Goal: Complete application form: Complete application form

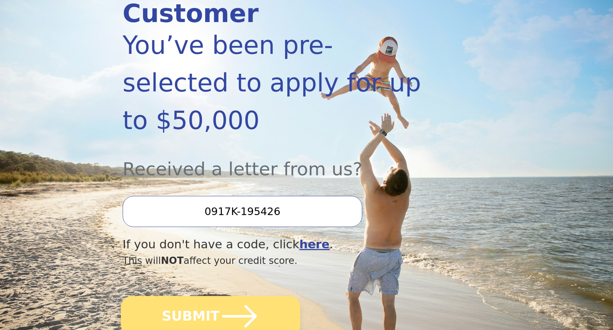
scroll to position [129, 0]
click at [260, 296] on button "SUBMIT" at bounding box center [210, 316] width 179 height 41
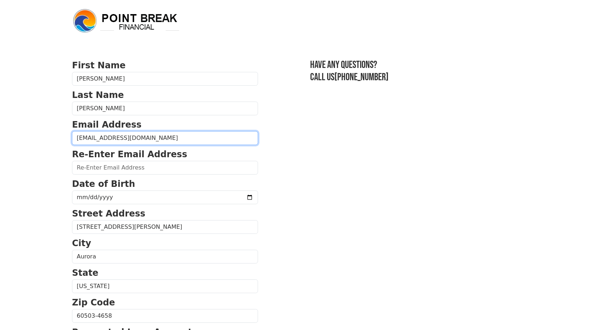
type input "danlewis1@mac.com"
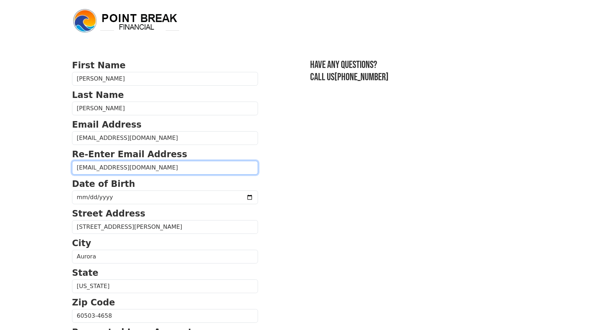
type input "danlewis1@mac.com"
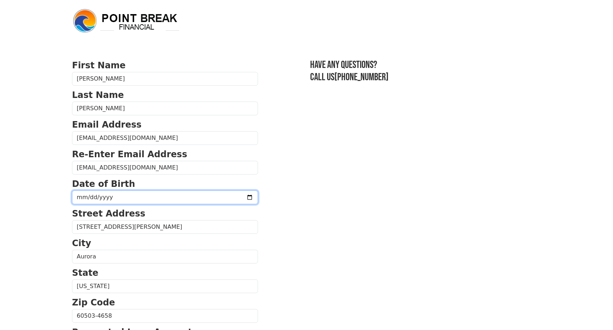
click at [81, 198] on input "date" at bounding box center [165, 198] width 186 height 14
click at [79, 196] on input "date" at bounding box center [165, 198] width 186 height 14
click at [88, 197] on input "date" at bounding box center [165, 198] width 186 height 14
click at [97, 199] on input "date" at bounding box center [165, 198] width 186 height 14
type input "1970-06-12"
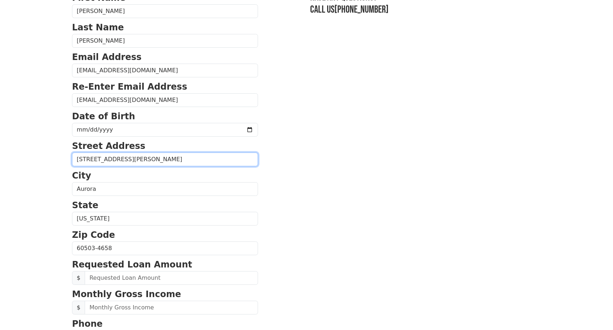
scroll to position [91, 0]
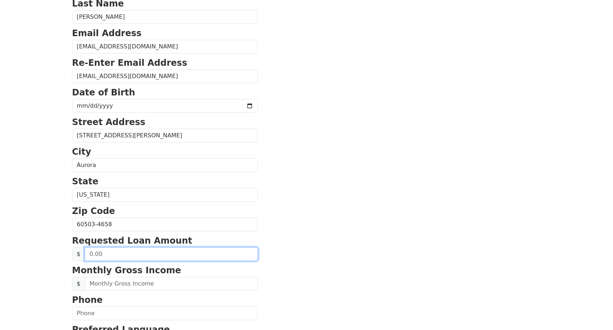
click at [113, 257] on input "text" at bounding box center [171, 254] width 173 height 14
click at [108, 255] on input "text" at bounding box center [171, 254] width 173 height 14
type input "12,000.00"
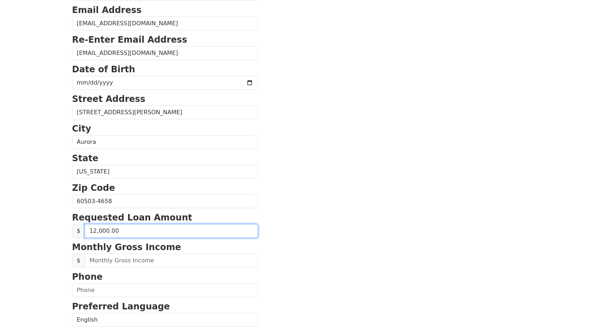
scroll to position [118, 0]
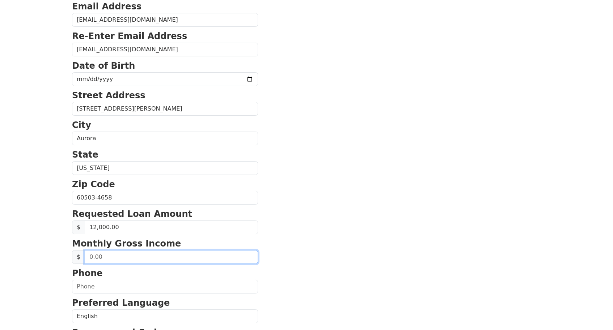
click at [101, 256] on input "text" at bounding box center [171, 257] width 173 height 14
type input "15,000.00"
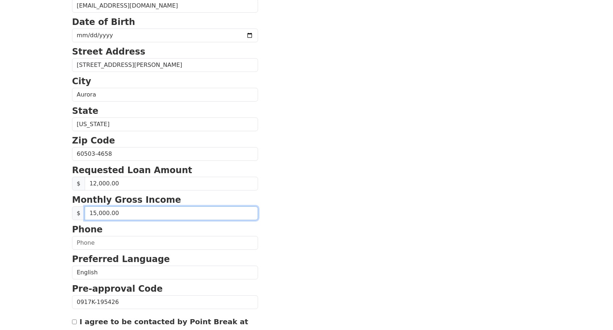
scroll to position [164, 0]
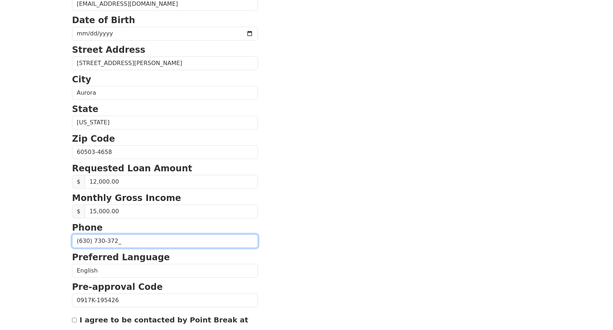
type input "(630) 730-3728"
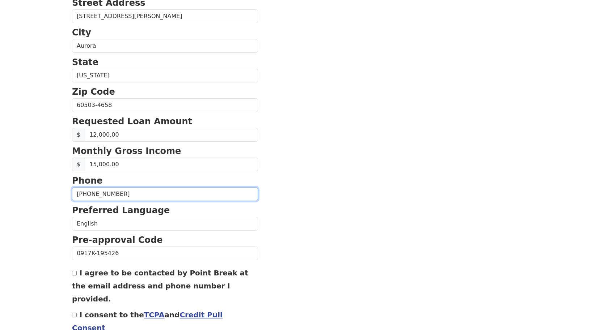
scroll to position [220, 0]
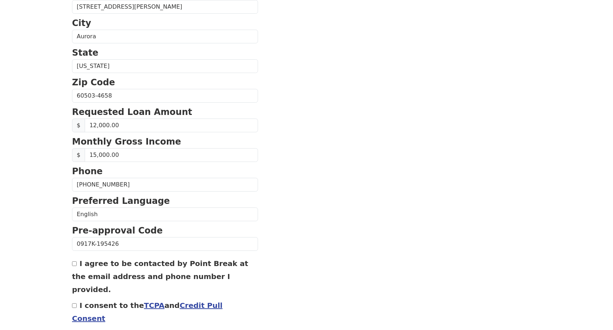
click at [75, 263] on input "I agree to be contacted by Point Break at the email address and phone number I …" at bounding box center [74, 263] width 5 height 5
checkbox input "true"
click at [78, 301] on label "I consent to the TCPA and Credit Pull Consent" at bounding box center [147, 312] width 150 height 22
click at [77, 303] on input "I consent to the TCPA and Credit Pull Consent" at bounding box center [74, 305] width 5 height 5
checkbox input "true"
